Goal: Communication & Community: Answer question/provide support

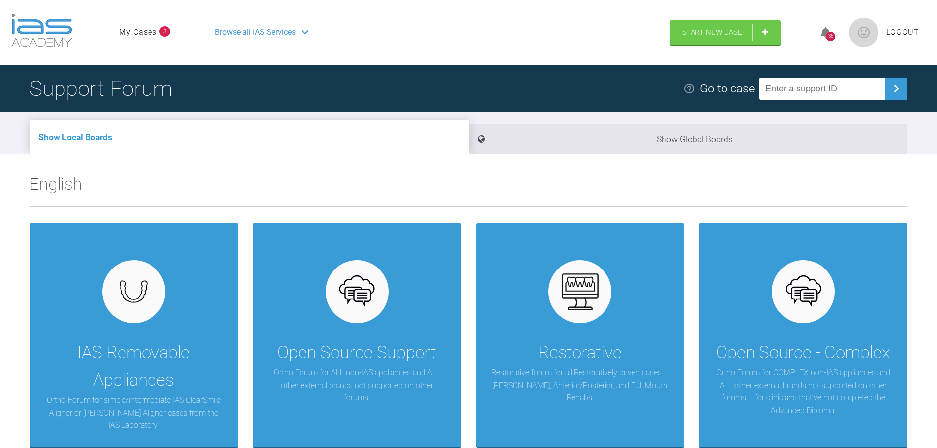
click at [140, 32] on link "My Cases" at bounding box center [138, 32] width 38 height 13
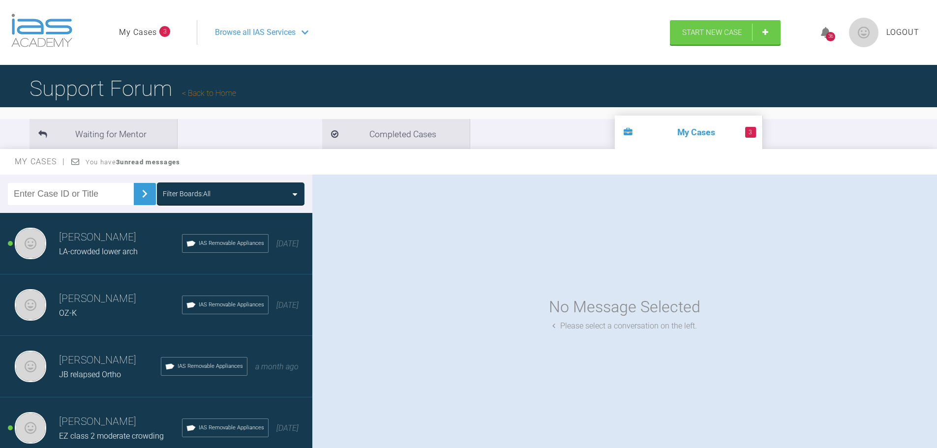
click at [76, 251] on span "LA-crowded lower arch" at bounding box center [98, 251] width 79 height 9
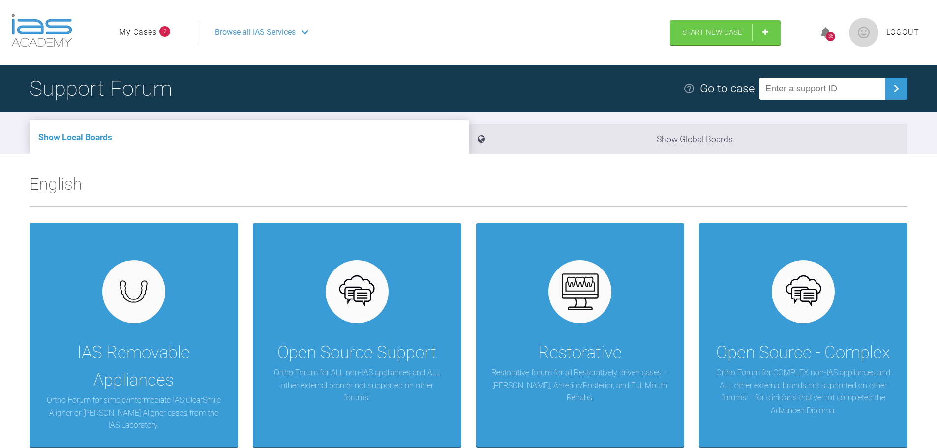
click at [151, 27] on link "My Cases" at bounding box center [138, 32] width 38 height 13
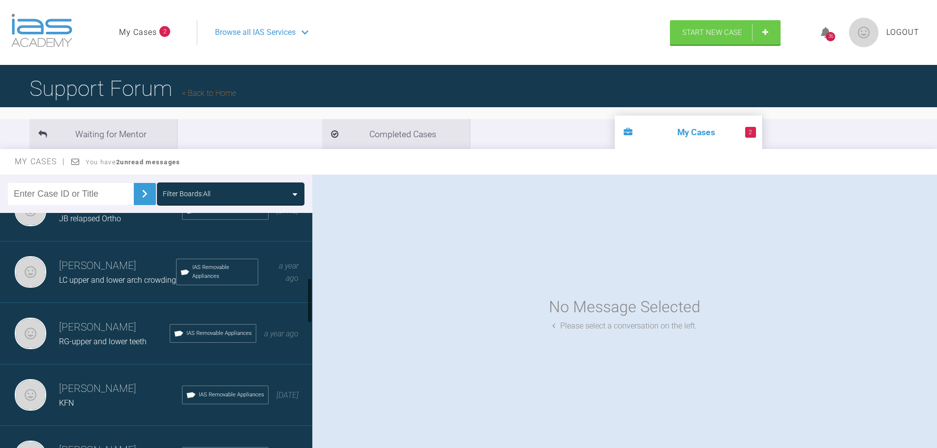
scroll to position [344, 0]
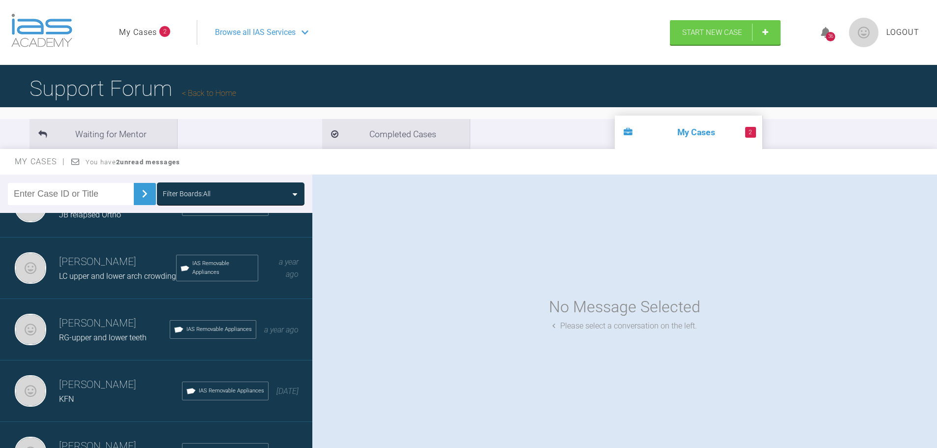
click at [97, 326] on h3 "Stephen Davies" at bounding box center [114, 323] width 111 height 17
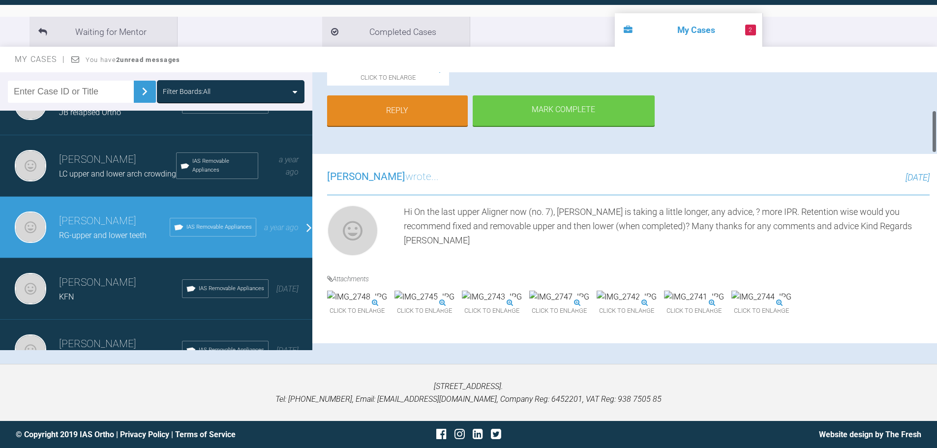
scroll to position [246, 0]
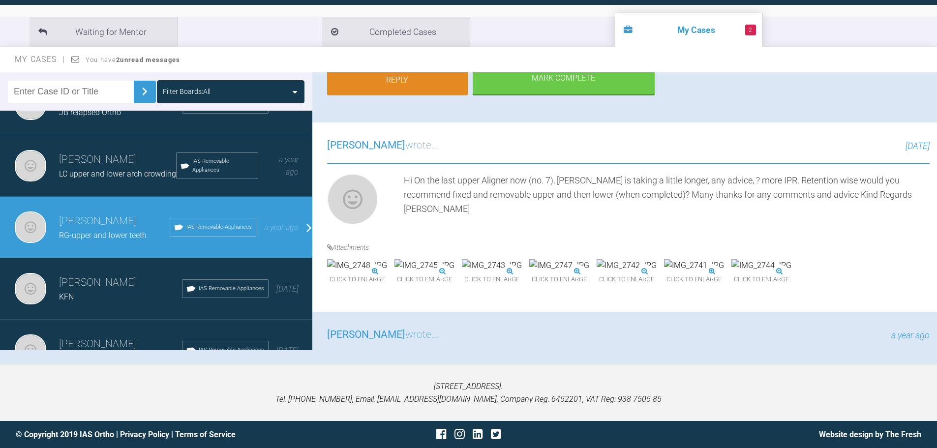
click at [439, 95] on link "Reply" at bounding box center [397, 80] width 141 height 31
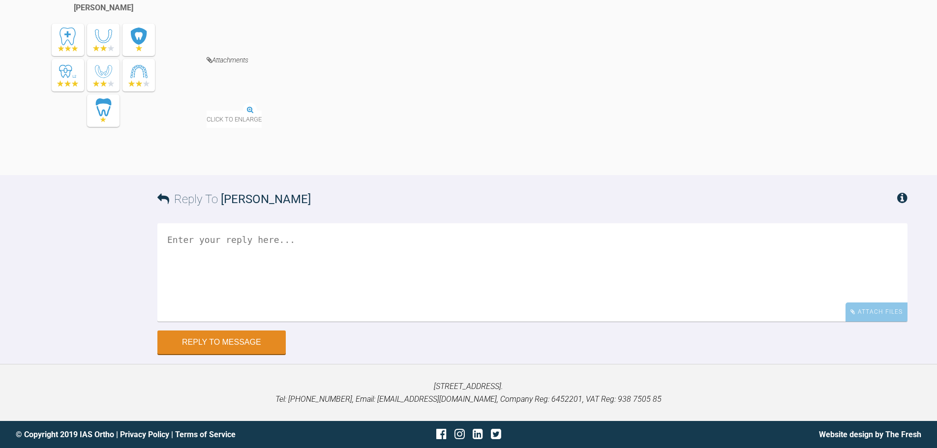
scroll to position [2176, 0]
click at [295, 251] on textarea at bounding box center [532, 272] width 750 height 98
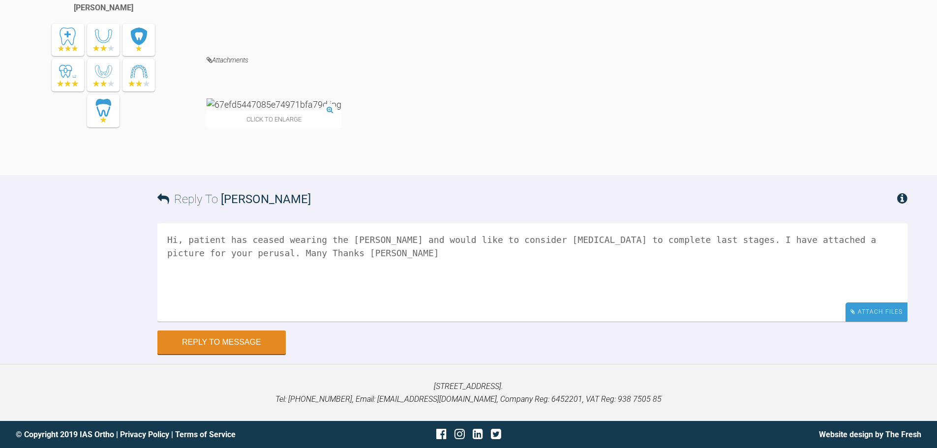
click at [870, 309] on div "Attach Files" at bounding box center [877, 312] width 62 height 19
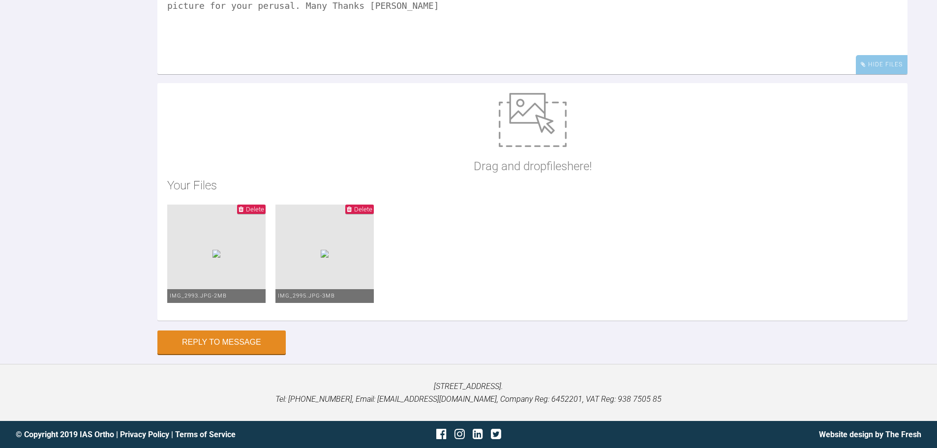
scroll to position [2325, 0]
click at [208, 74] on textarea "Hi, patient has ceased wearing the Inman and would like to consider clear align…" at bounding box center [532, 25] width 750 height 98
type textarea "Hi, patient has ceased wearing the Inman and would like to consider clear align…"
click at [215, 346] on button "Reply to Message" at bounding box center [221, 344] width 128 height 24
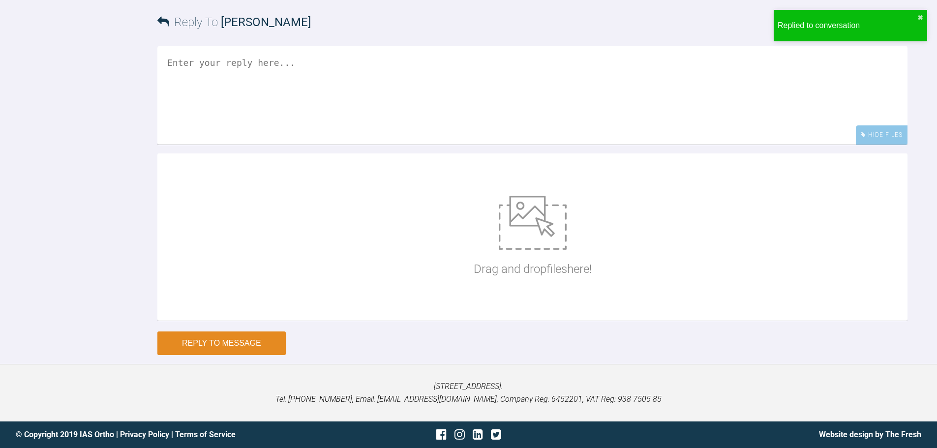
scroll to position [2488, 0]
